Goal: Transaction & Acquisition: Subscribe to service/newsletter

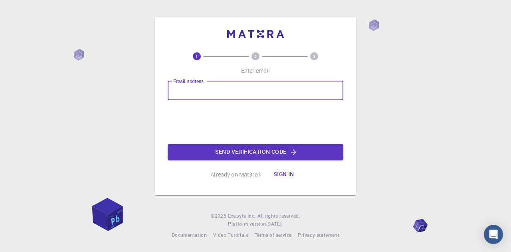
type input "[EMAIL_ADDRESS][DOMAIN_NAME]"
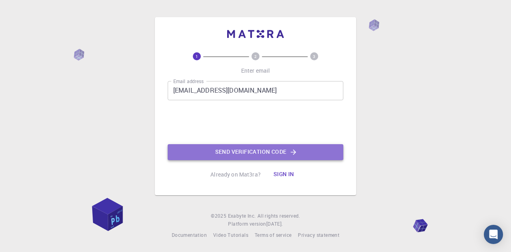
click at [256, 153] on button "Send verification code" at bounding box center [256, 152] width 176 height 16
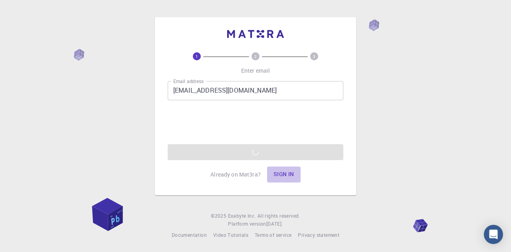
click at [281, 174] on button "Sign in" at bounding box center [284, 174] width 34 height 16
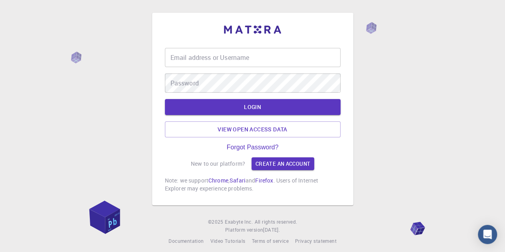
click at [220, 61] on input "Email address or Username" at bounding box center [253, 57] width 176 height 19
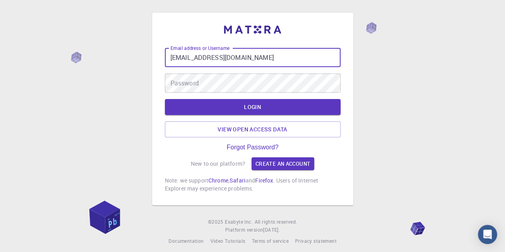
type input "[EMAIL_ADDRESS][DOMAIN_NAME]"
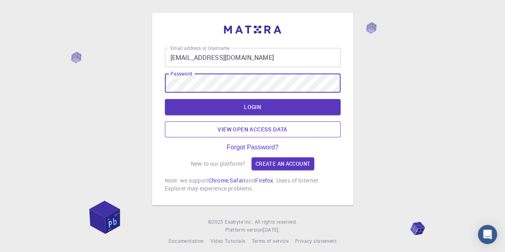
click at [254, 132] on link "View open access data" at bounding box center [253, 129] width 176 height 16
